Goal: Task Accomplishment & Management: Manage account settings

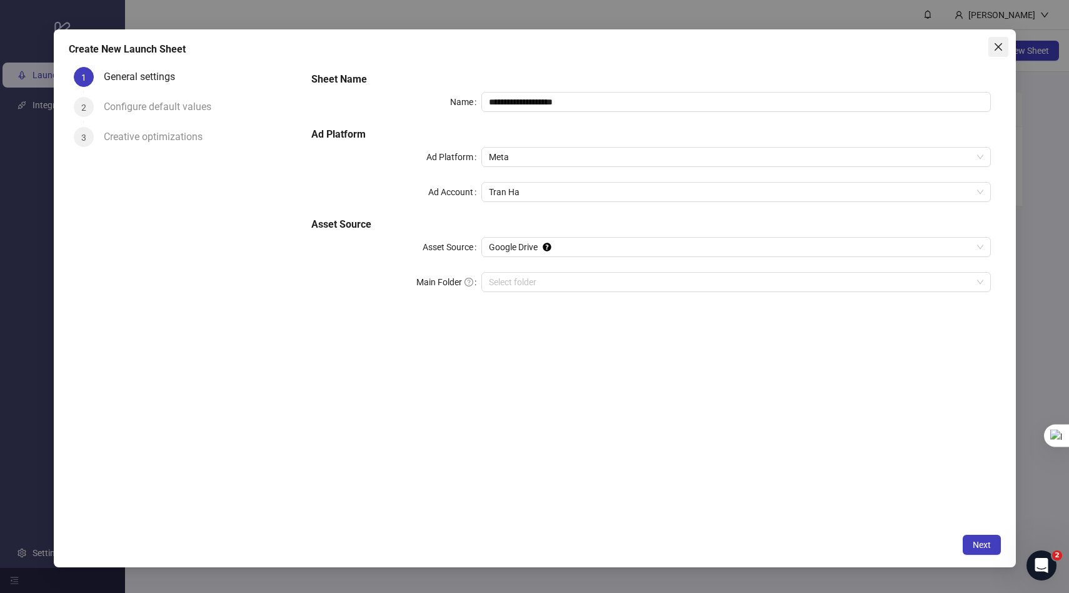
click at [1000, 46] on icon "close" at bounding box center [999, 47] width 10 height 10
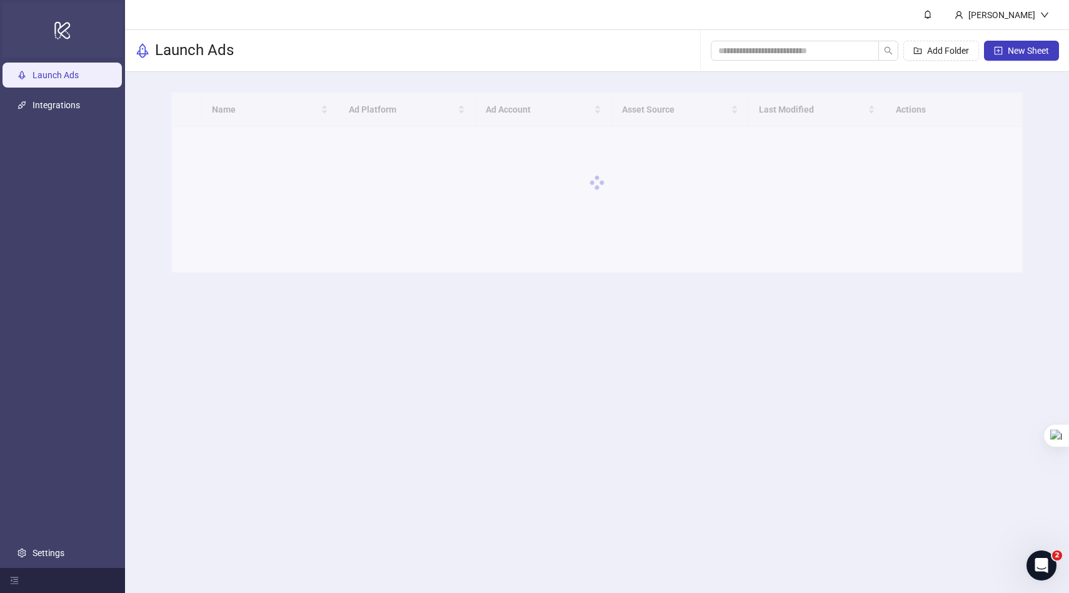
click at [63, 29] on icon "logo/logo-mobile" at bounding box center [63, 30] width 18 height 30
